Goal: Transaction & Acquisition: Purchase product/service

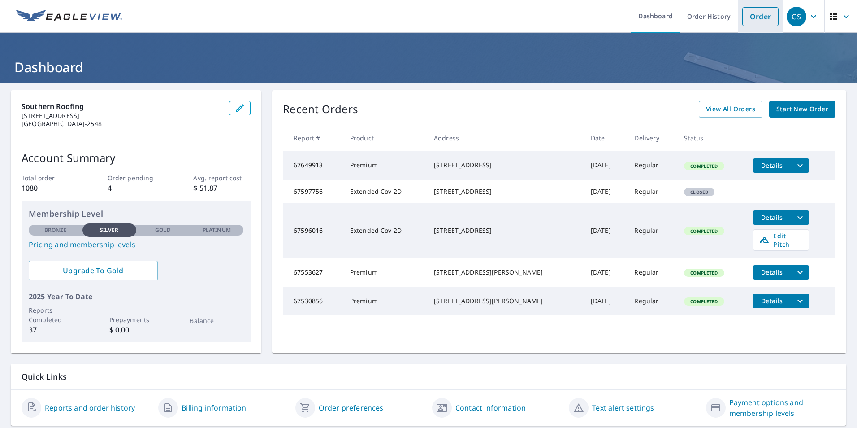
click at [751, 19] on link "Order" at bounding box center [760, 16] width 36 height 19
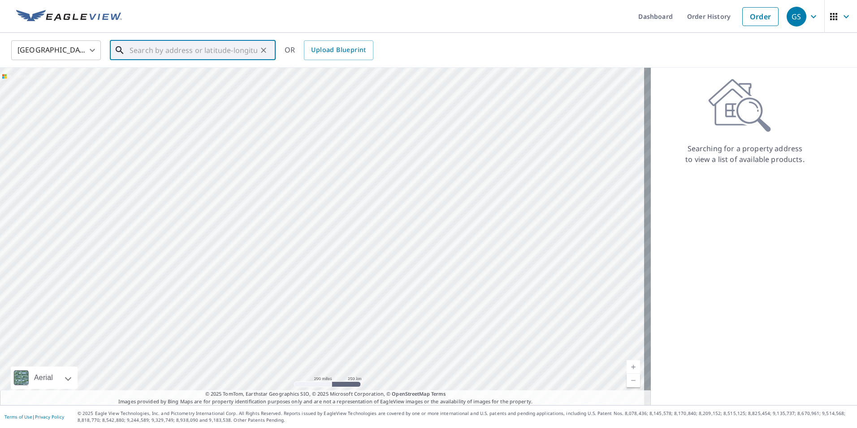
click at [178, 53] on input "text" at bounding box center [194, 50] width 128 height 25
click at [171, 77] on span "[STREET_ADDRESS]" at bounding box center [198, 76] width 141 height 11
type input "[STREET_ADDRESS]"
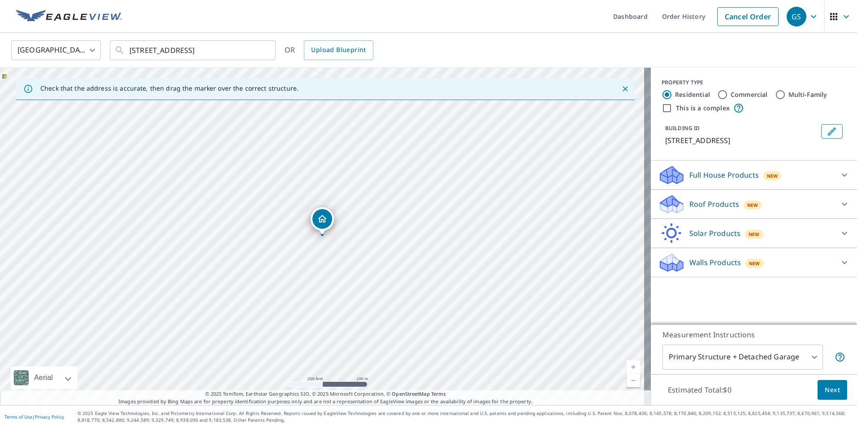
click at [825, 387] on span "Next" at bounding box center [832, 389] width 15 height 11
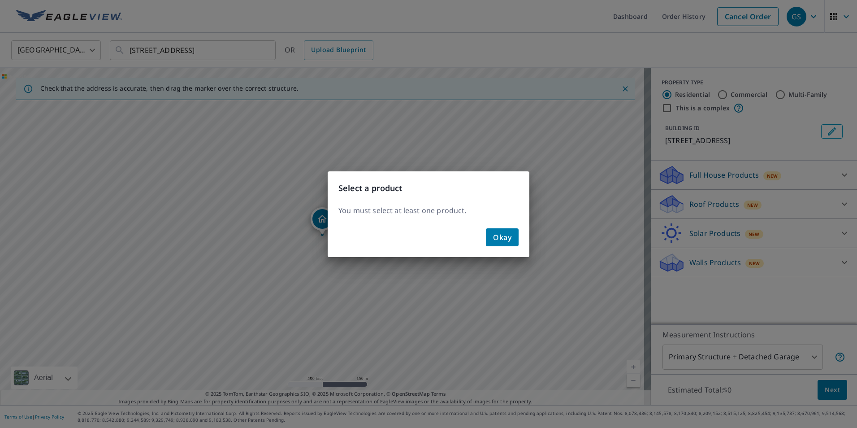
click at [828, 201] on div "Select a product You must select at least one product. Okay" at bounding box center [428, 214] width 857 height 428
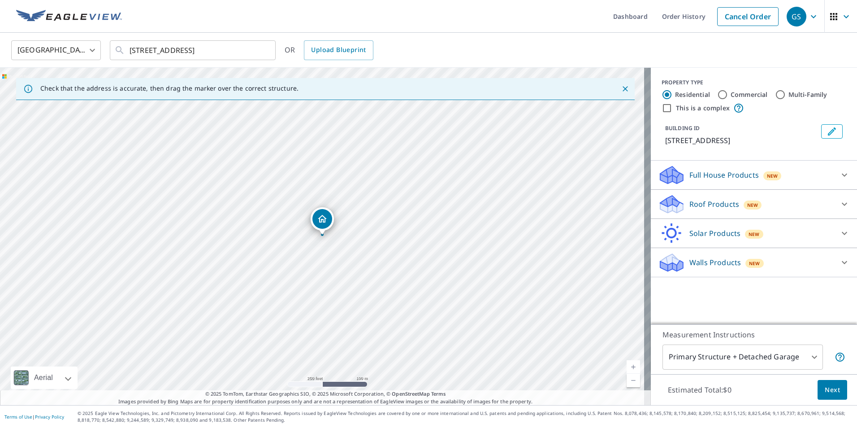
click at [839, 203] on icon at bounding box center [844, 204] width 11 height 11
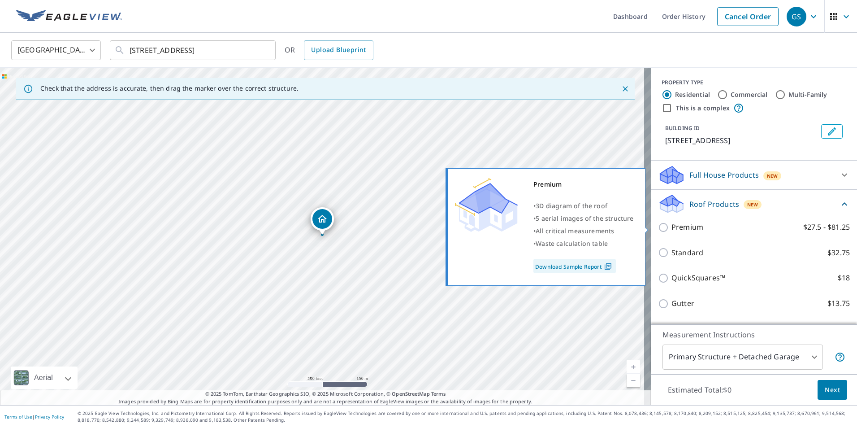
click at [686, 227] on p "Premium" at bounding box center [687, 226] width 32 height 11
click at [671, 227] on input "Premium $27.5 - $81.25" at bounding box center [664, 227] width 13 height 11
checkbox input "true"
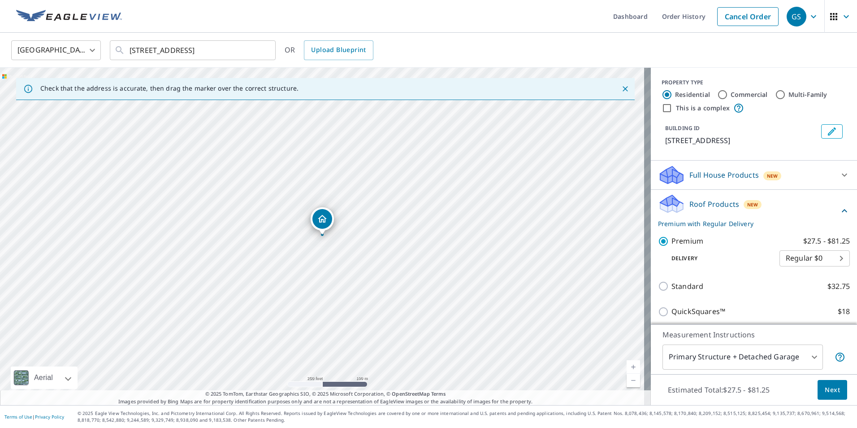
click at [826, 388] on span "Next" at bounding box center [832, 389] width 15 height 11
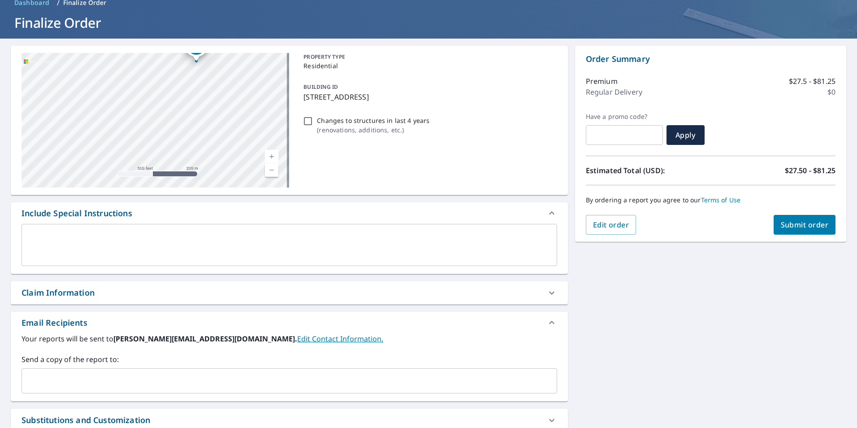
scroll to position [137, 0]
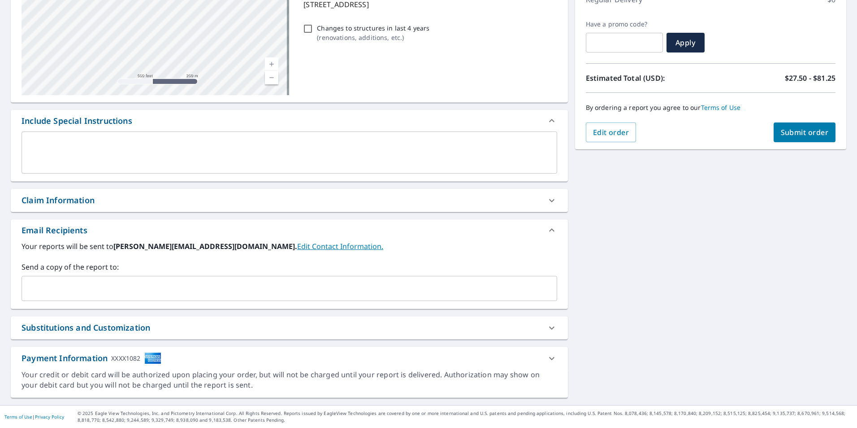
click at [87, 281] on input "text" at bounding box center [283, 288] width 514 height 17
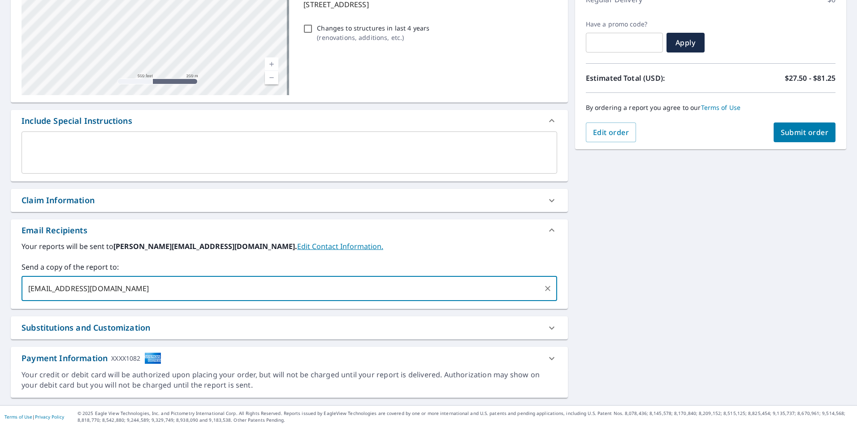
type input "[EMAIL_ADDRESS][DOMAIN_NAME]"
click at [802, 131] on span "Submit order" at bounding box center [805, 132] width 48 height 10
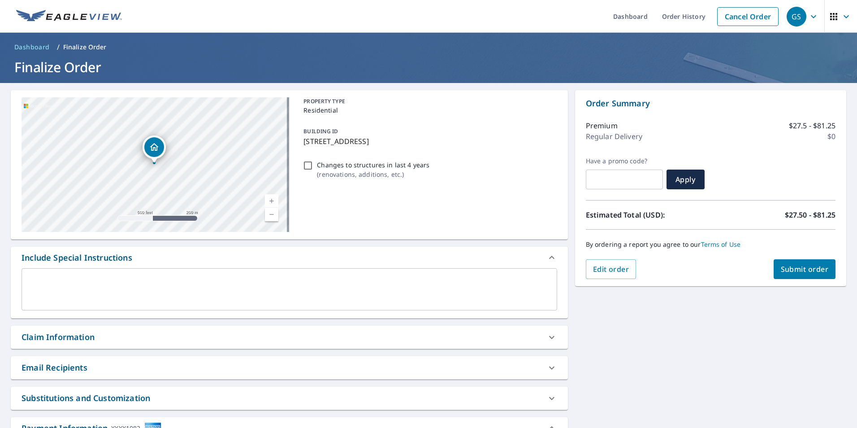
scroll to position [179, 0]
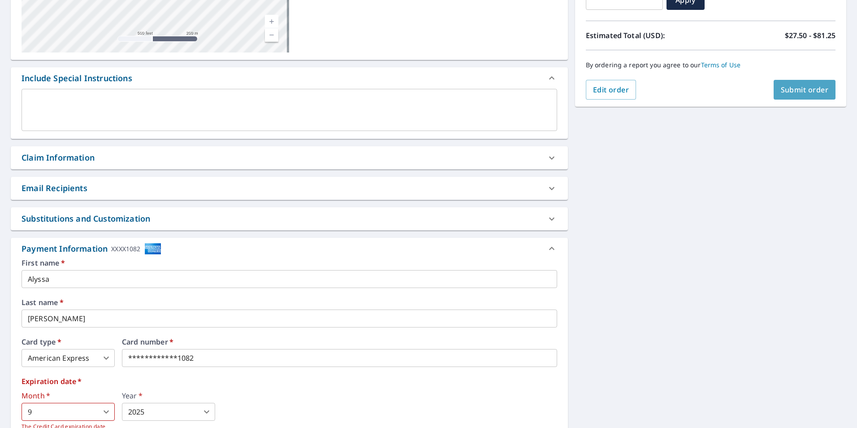
click at [789, 93] on span "Submit order" at bounding box center [805, 90] width 48 height 10
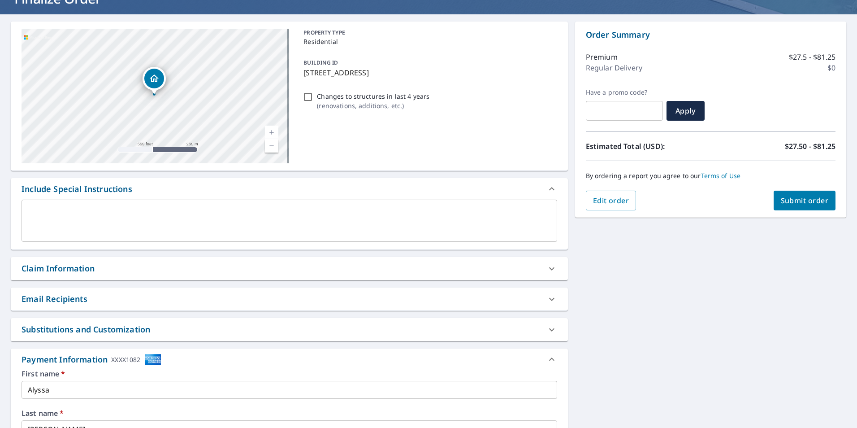
scroll to position [0, 0]
